Goal: Information Seeking & Learning: Learn about a topic

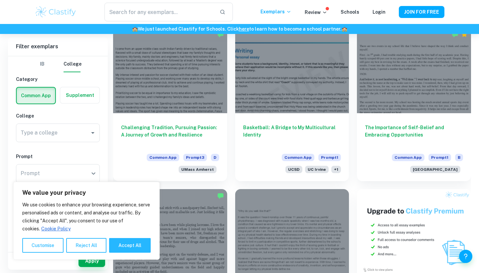
scroll to position [195, 0]
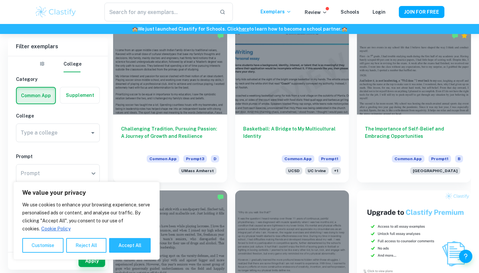
click at [228, 184] on div "Overcoming Physical and Emotional Obstacles Common App Prompt 2 [US_STATE] Tech" at bounding box center [288, 267] width 122 height 171
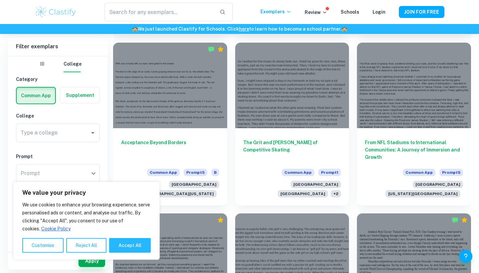
scroll to position [684, 0]
click at [82, 249] on button "Reject All" at bounding box center [86, 245] width 40 height 15
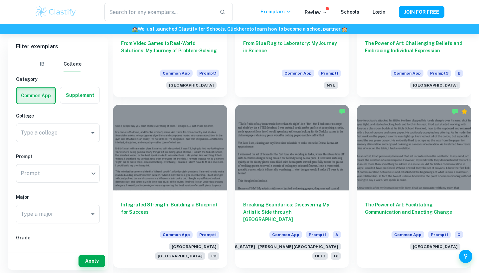
scroll to position [3483, 0]
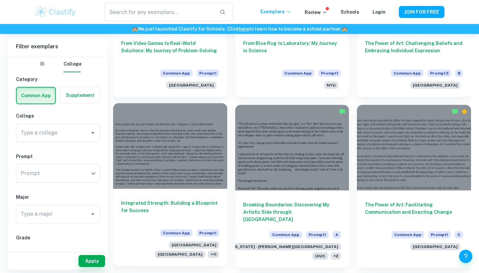
click at [207, 199] on h6 "Integrated Strength: Building a Blueprint for Success" at bounding box center [170, 210] width 98 height 22
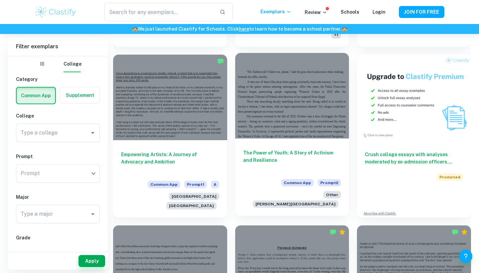
scroll to position [4567, 0]
